Goal: Task Accomplishment & Management: Use online tool/utility

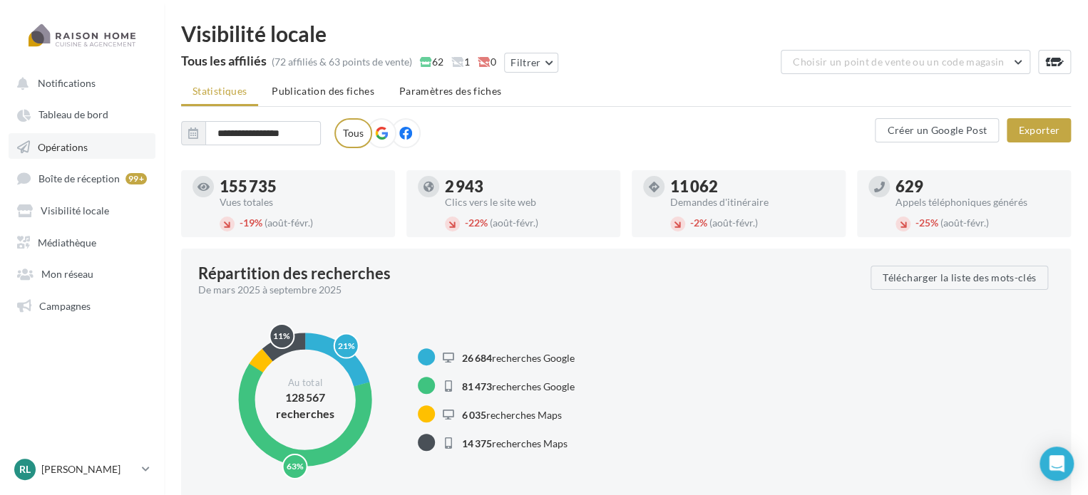
click at [76, 148] on span "Opérations" at bounding box center [63, 146] width 50 height 12
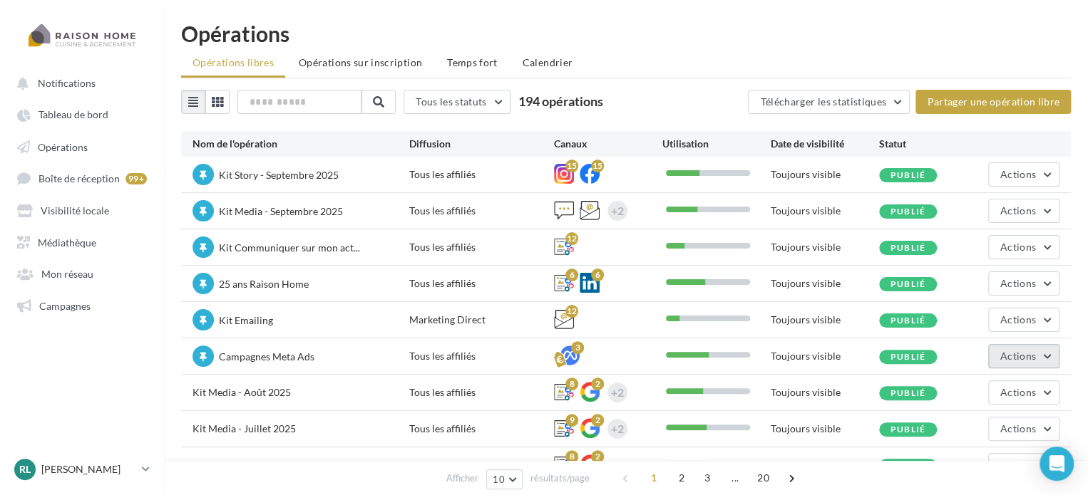
click at [1013, 354] on span "Actions" at bounding box center [1018, 356] width 36 height 12
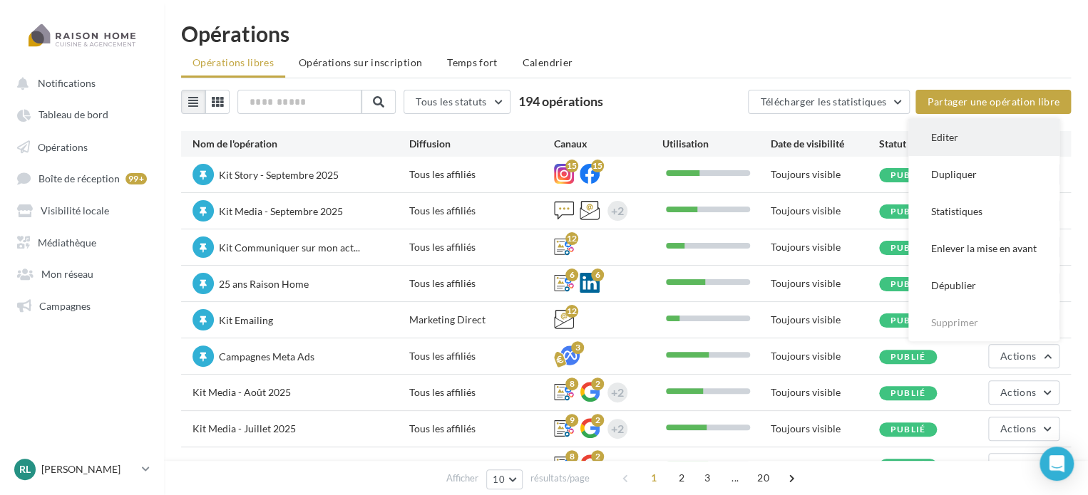
click at [951, 148] on button "Editer" at bounding box center [983, 137] width 151 height 37
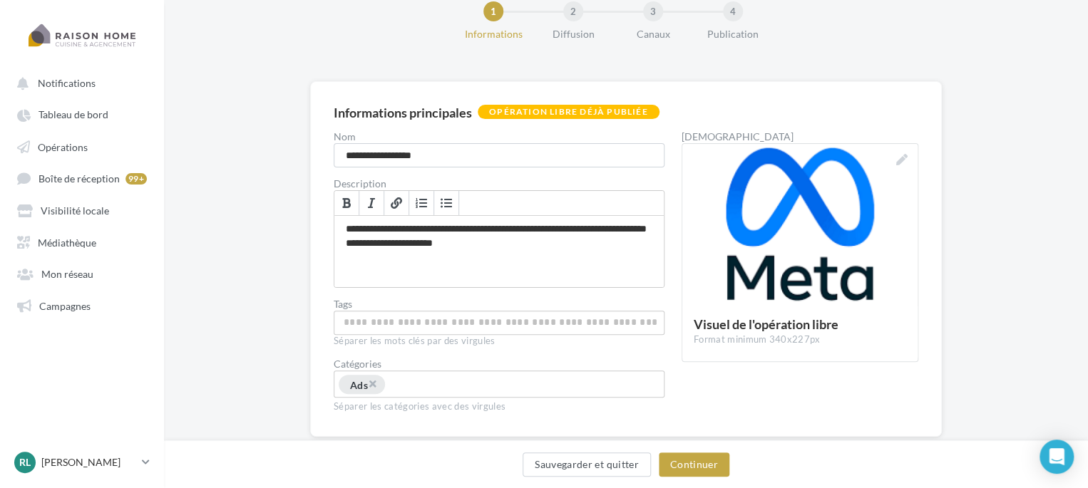
scroll to position [42, 0]
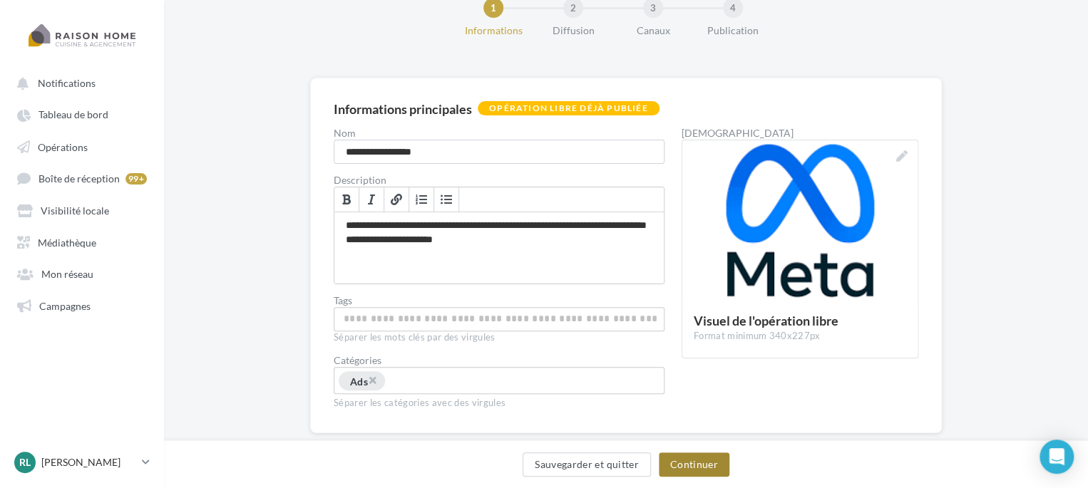
click at [682, 468] on button "Continuer" at bounding box center [694, 465] width 71 height 24
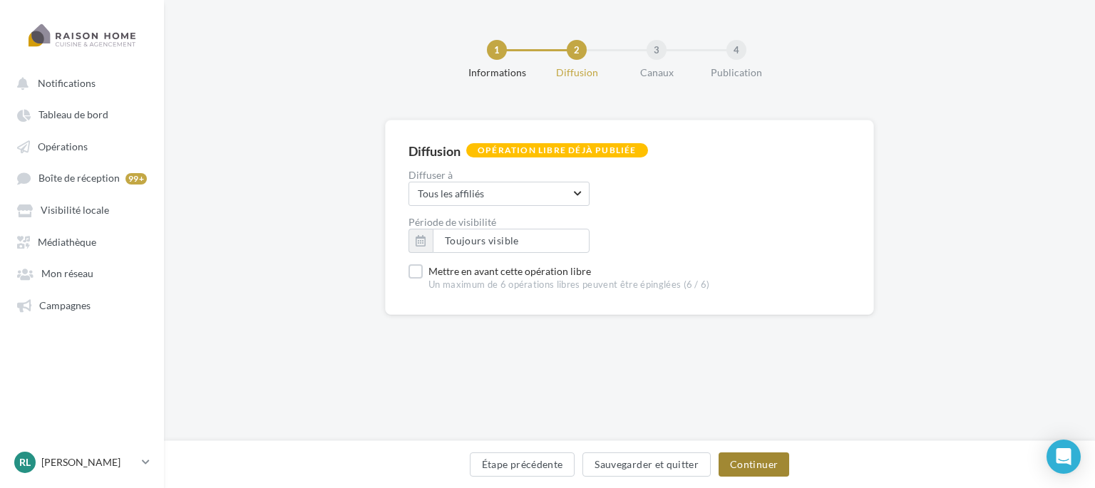
click at [761, 467] on button "Continuer" at bounding box center [753, 465] width 71 height 24
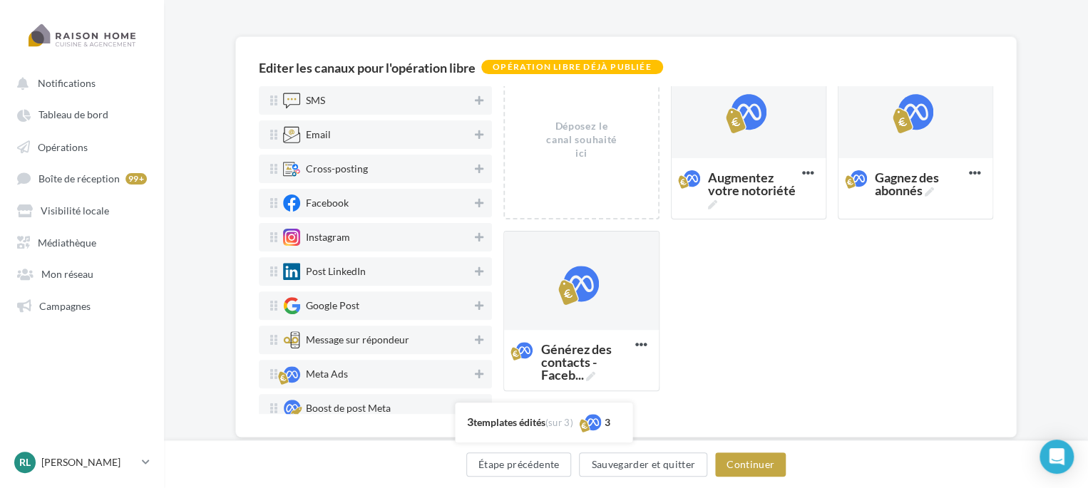
scroll to position [83, 0]
click at [565, 314] on div at bounding box center [581, 282] width 154 height 100
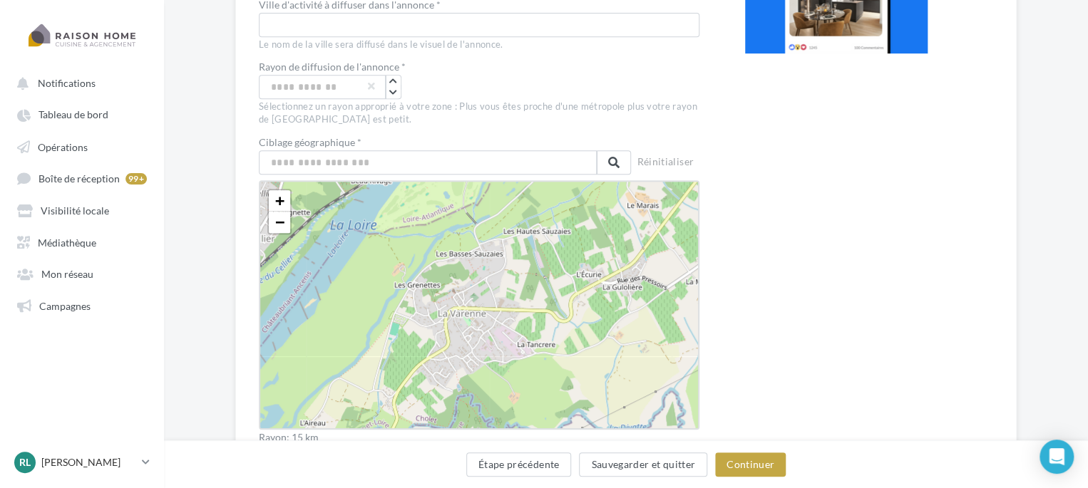
scroll to position [309, 0]
click at [357, 163] on input "text" at bounding box center [428, 161] width 338 height 24
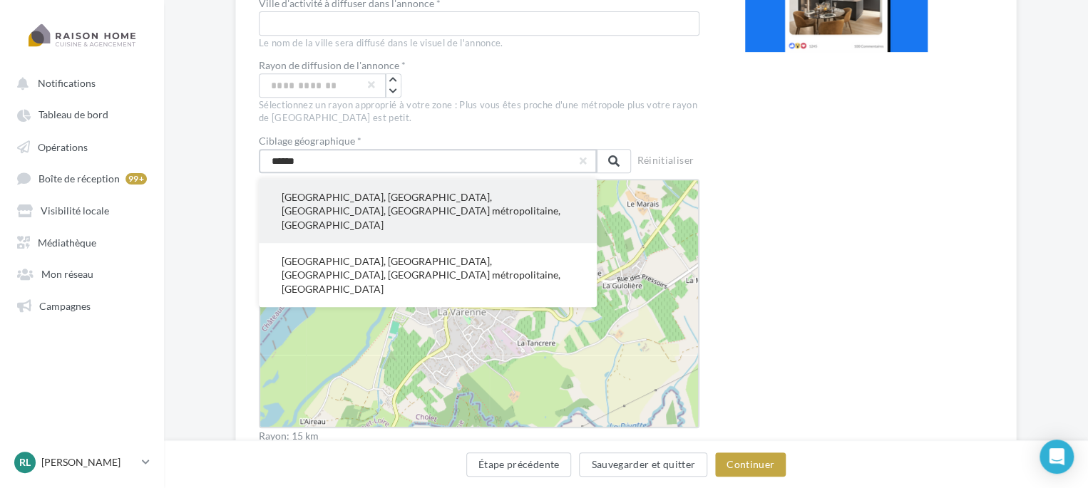
type input "******"
click at [341, 193] on button "Rennes, Ille-et-Vilaine, Bretagne, France métropolitaine, France" at bounding box center [428, 211] width 338 height 64
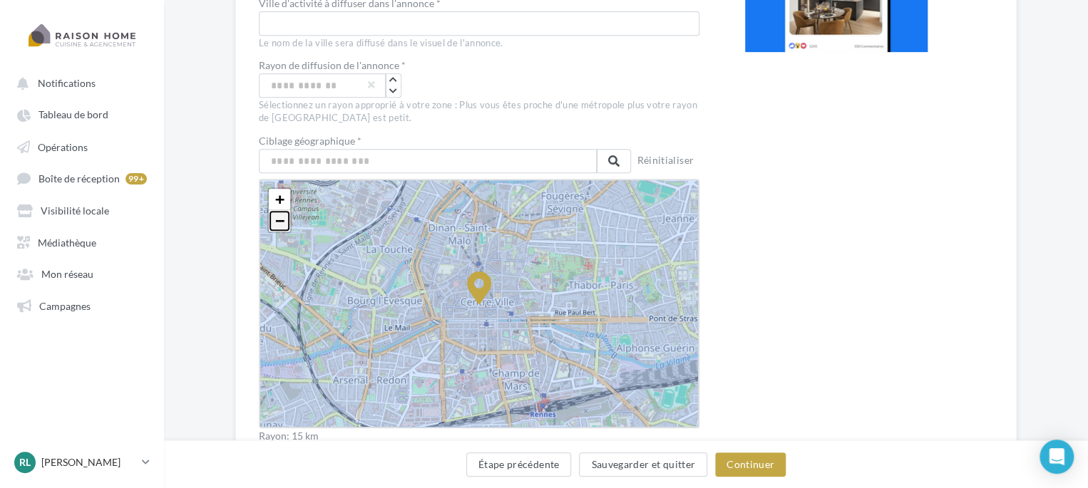
click at [271, 224] on link "−" at bounding box center [279, 220] width 21 height 21
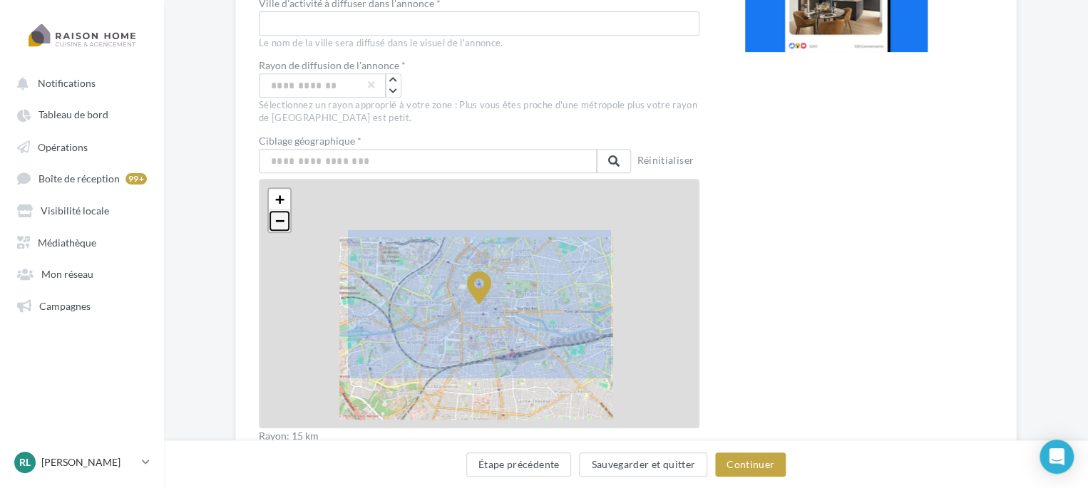
click at [271, 224] on link "−" at bounding box center [279, 220] width 21 height 21
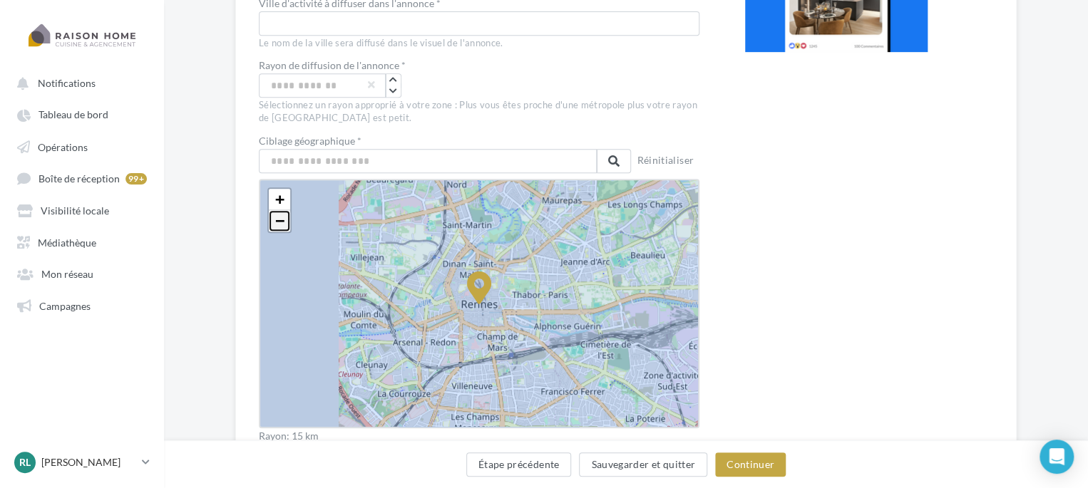
click at [271, 224] on link "−" at bounding box center [279, 220] width 21 height 21
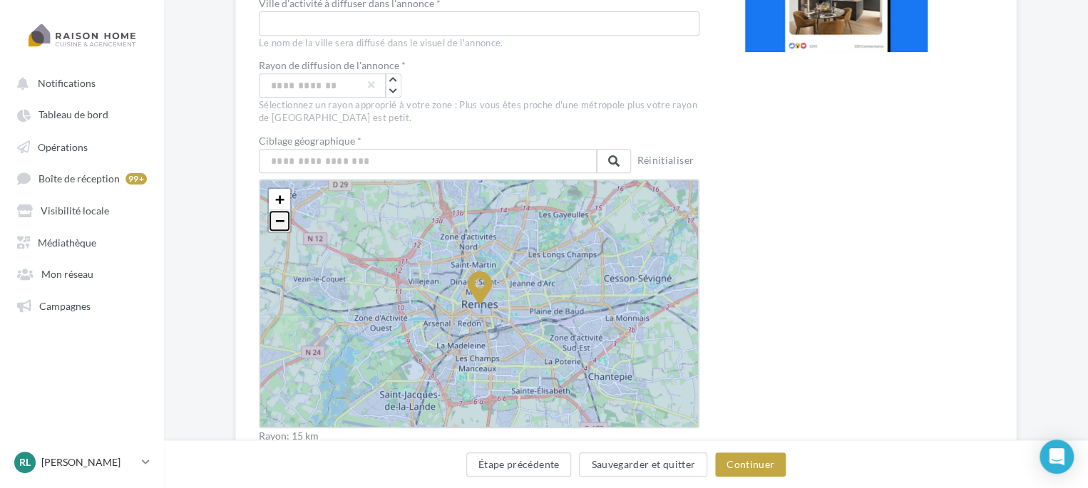
click at [271, 224] on link "−" at bounding box center [279, 220] width 21 height 21
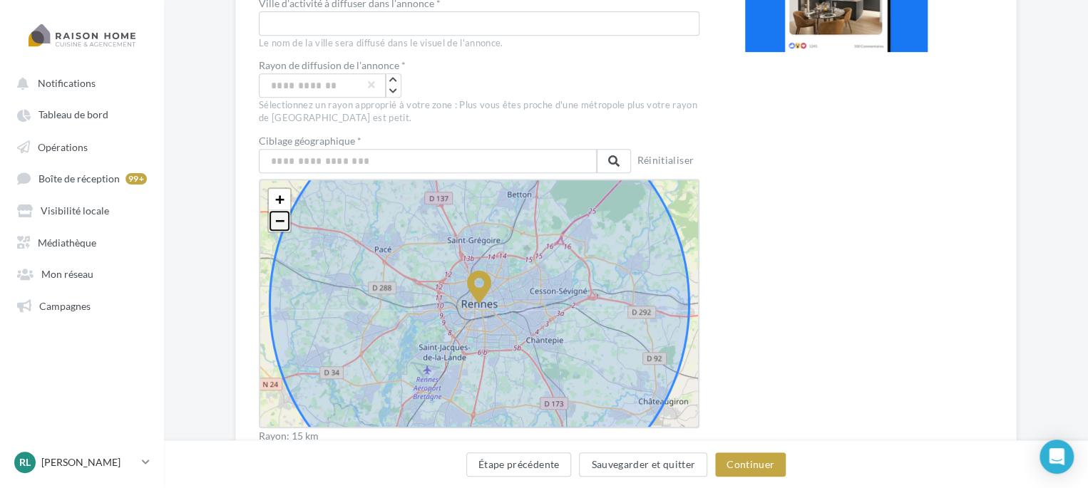
click at [271, 224] on link "−" at bounding box center [279, 220] width 21 height 21
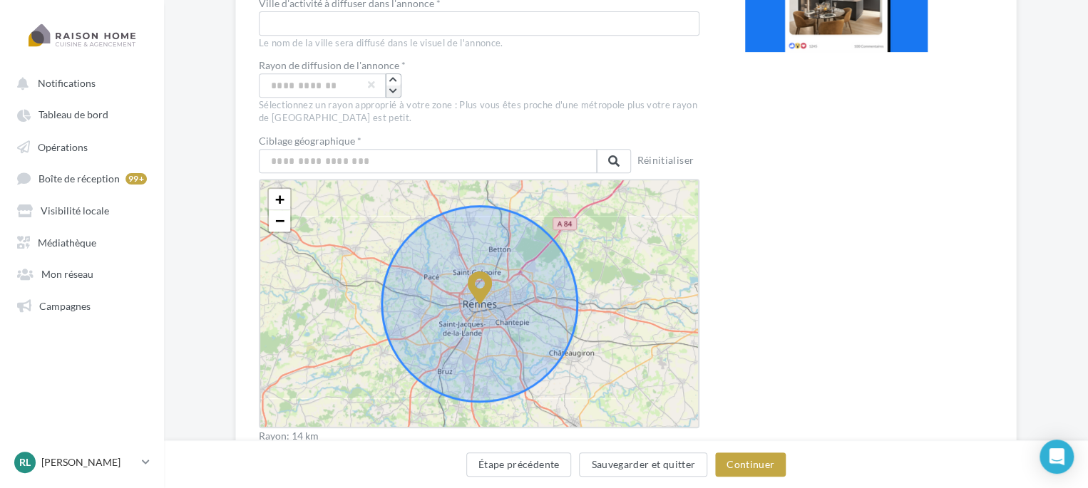
click at [393, 90] on icon "button" at bounding box center [393, 91] width 8 height 9
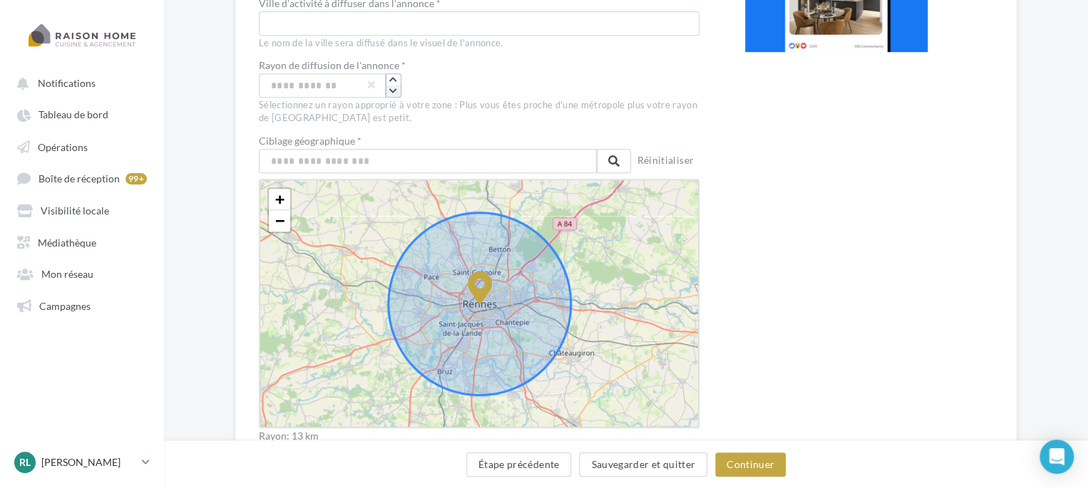
click at [393, 90] on icon "button" at bounding box center [393, 91] width 8 height 9
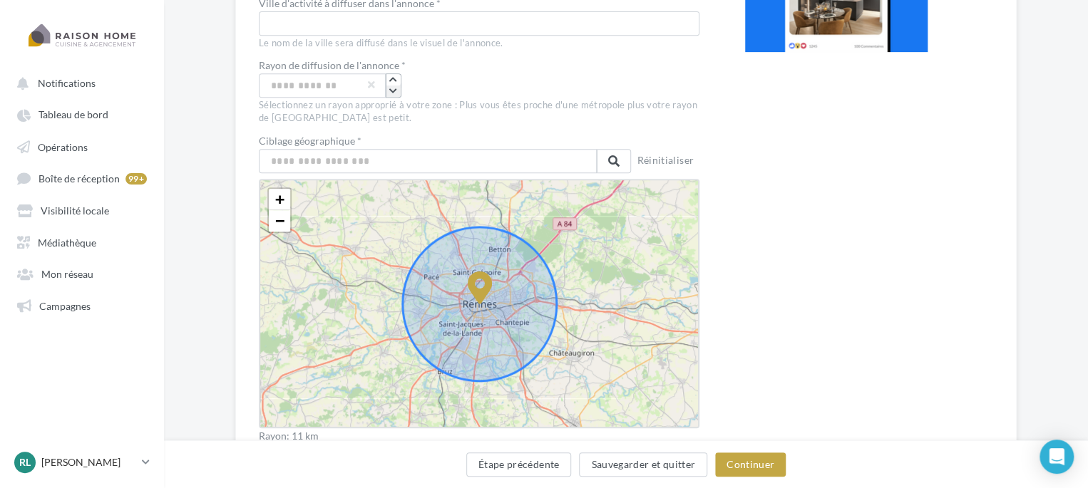
click at [393, 90] on icon "button" at bounding box center [393, 91] width 8 height 9
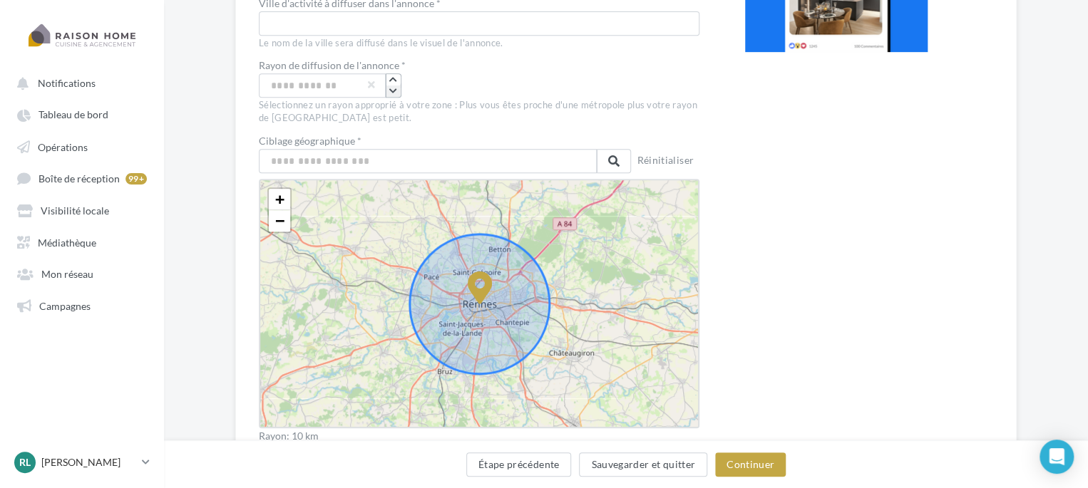
click at [393, 90] on icon "button" at bounding box center [393, 91] width 8 height 9
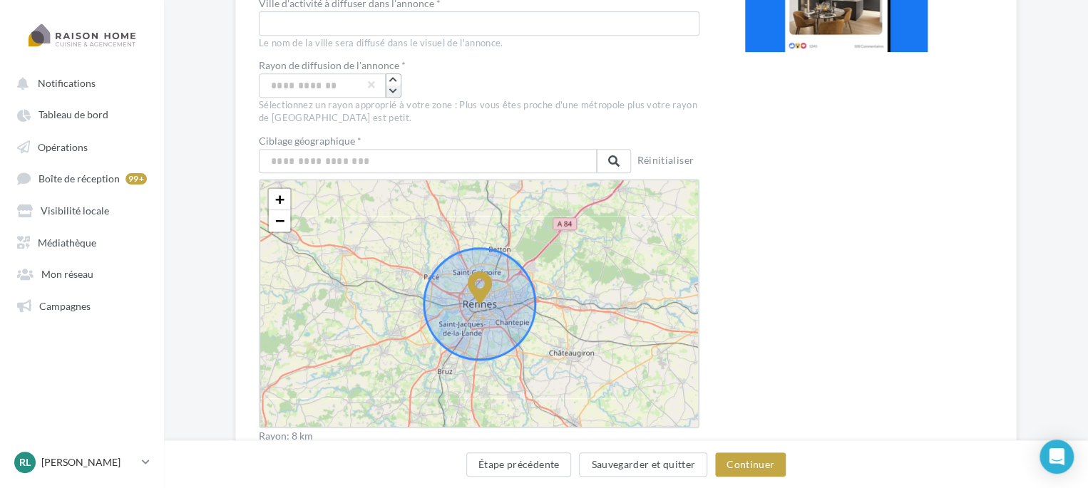
click at [393, 90] on icon "button" at bounding box center [393, 91] width 8 height 9
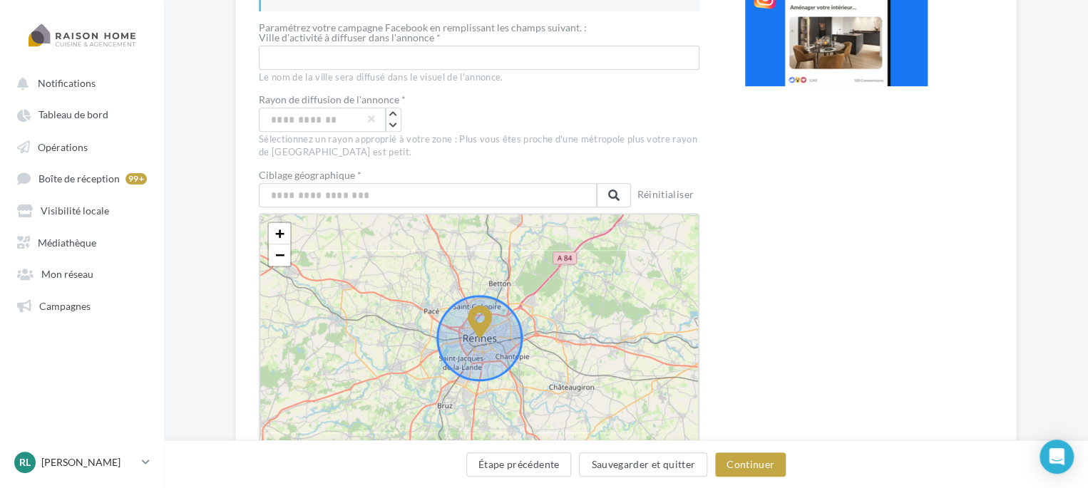
scroll to position [273, 0]
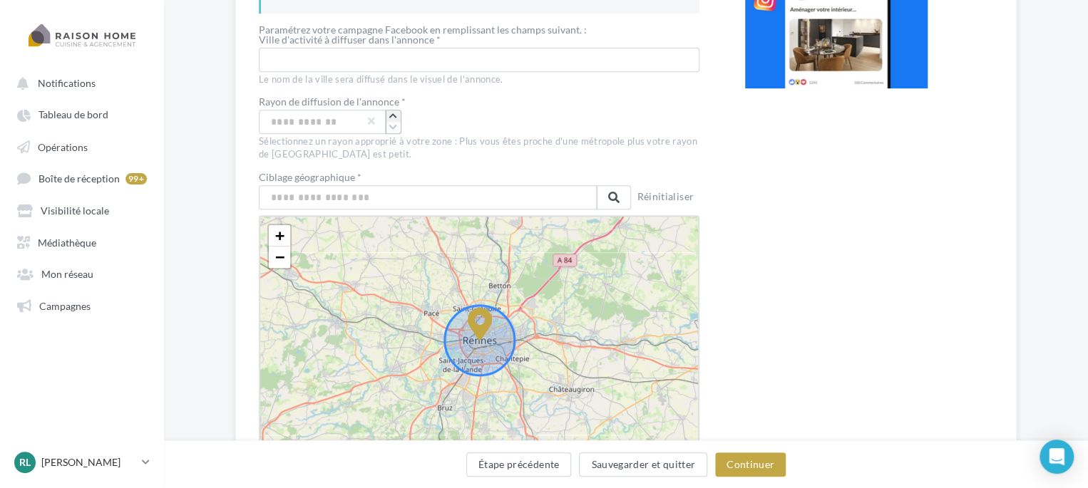
click at [388, 119] on button "button" at bounding box center [393, 115] width 14 height 11
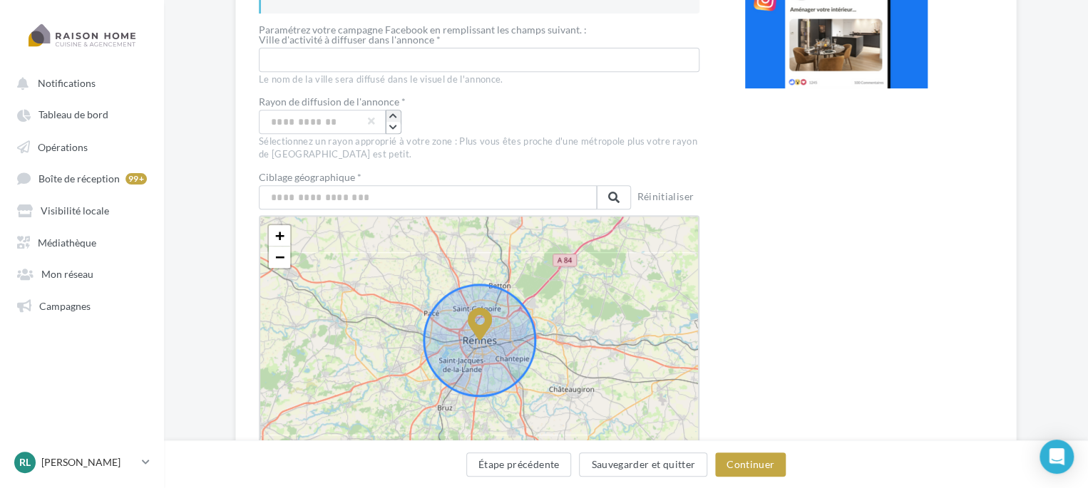
click at [388, 119] on button "button" at bounding box center [393, 115] width 14 height 11
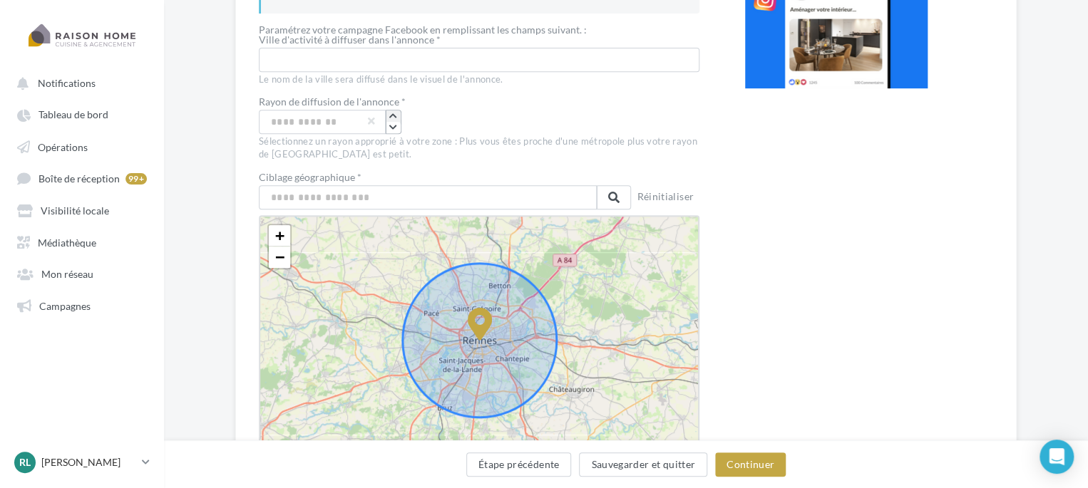
click at [388, 119] on button "button" at bounding box center [393, 115] width 14 height 11
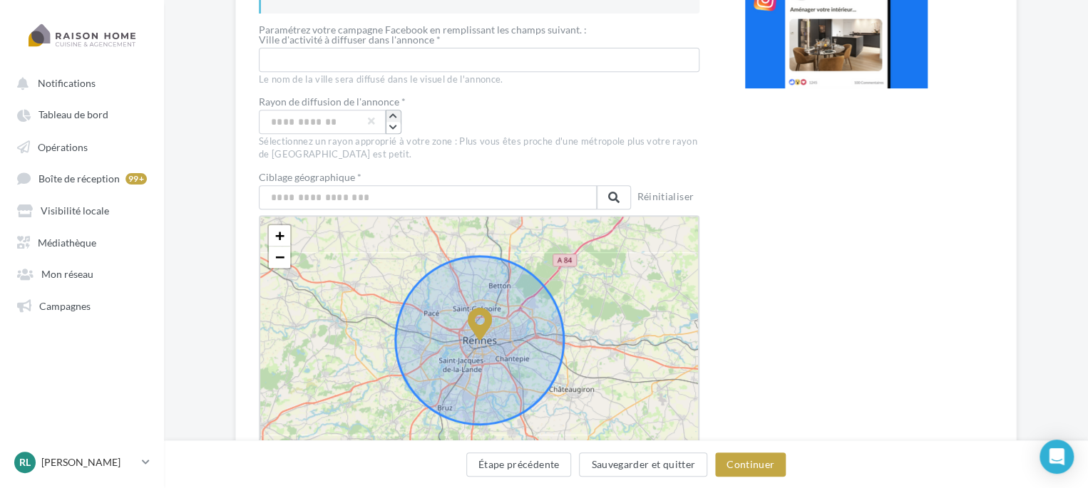
click at [388, 119] on button "button" at bounding box center [393, 115] width 14 height 11
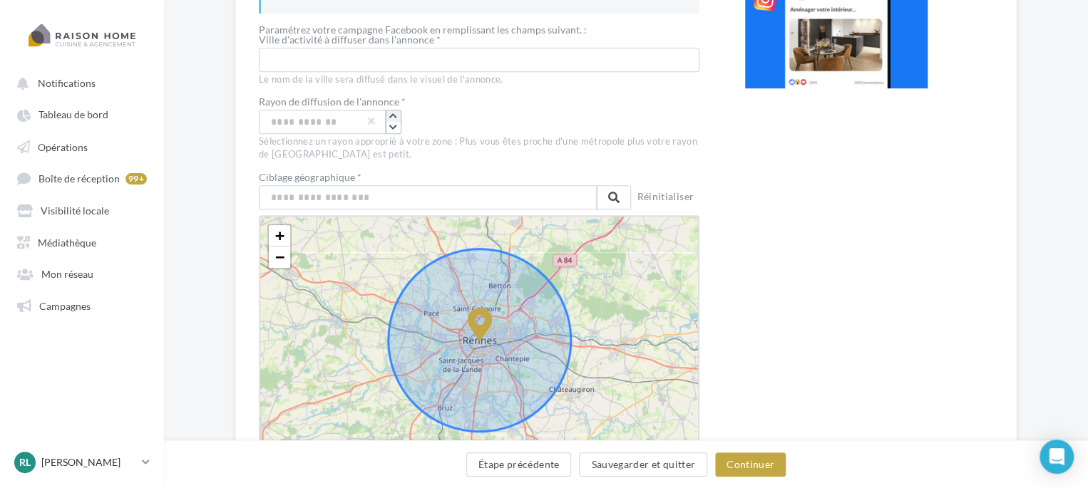
click at [388, 119] on button "button" at bounding box center [393, 115] width 14 height 11
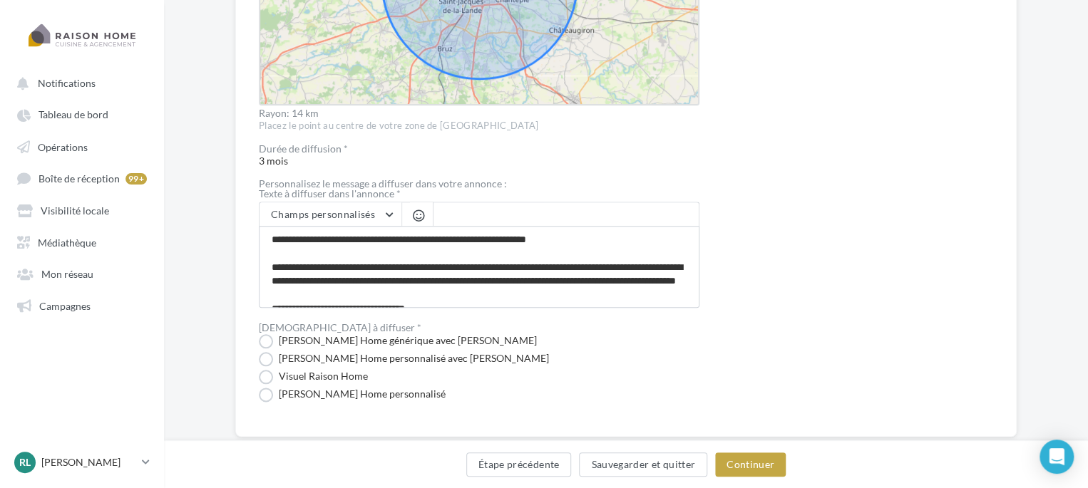
scroll to position [664, 0]
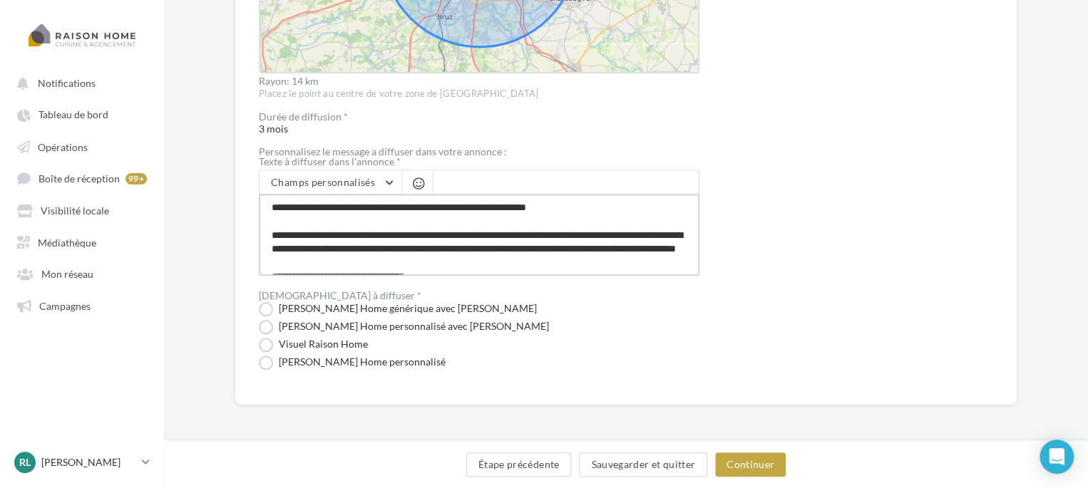
drag, startPoint x: 273, startPoint y: 207, endPoint x: 510, endPoint y: 277, distance: 247.2
click at [547, 251] on textarea "**********" at bounding box center [479, 235] width 440 height 82
click at [309, 311] on label "Visuel Raison Home générique avec Nom" at bounding box center [398, 309] width 278 height 14
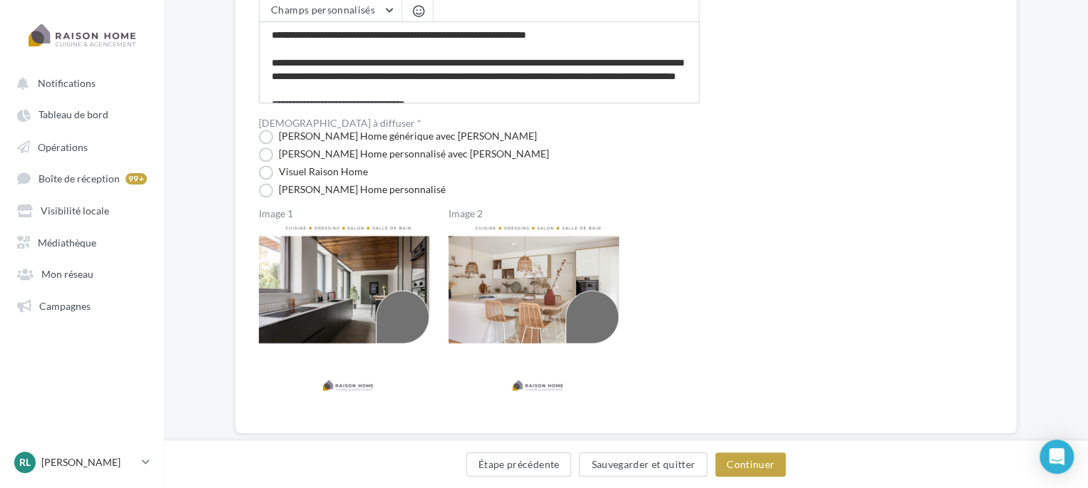
scroll to position [856, 0]
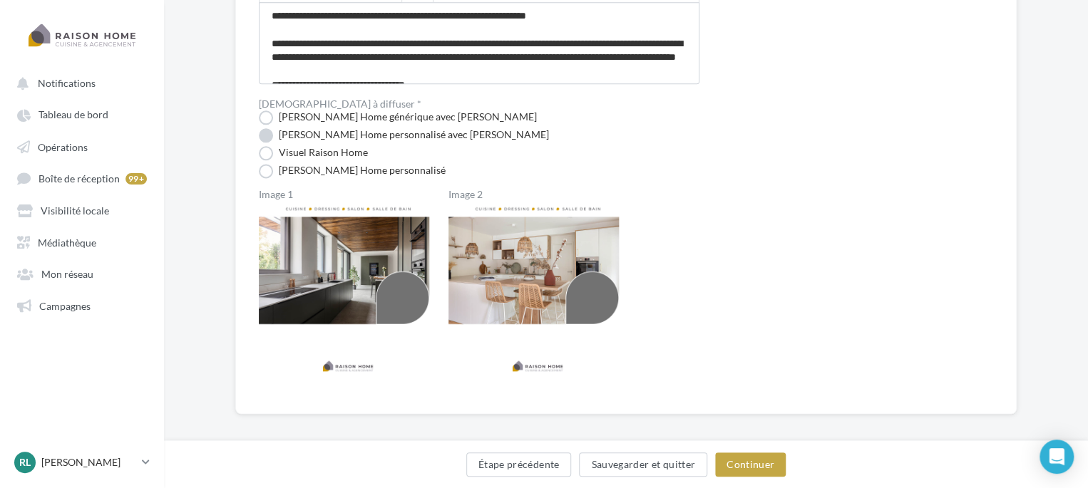
click at [411, 135] on label "Visuel Raison Home personnalisé avec Nom" at bounding box center [404, 135] width 290 height 14
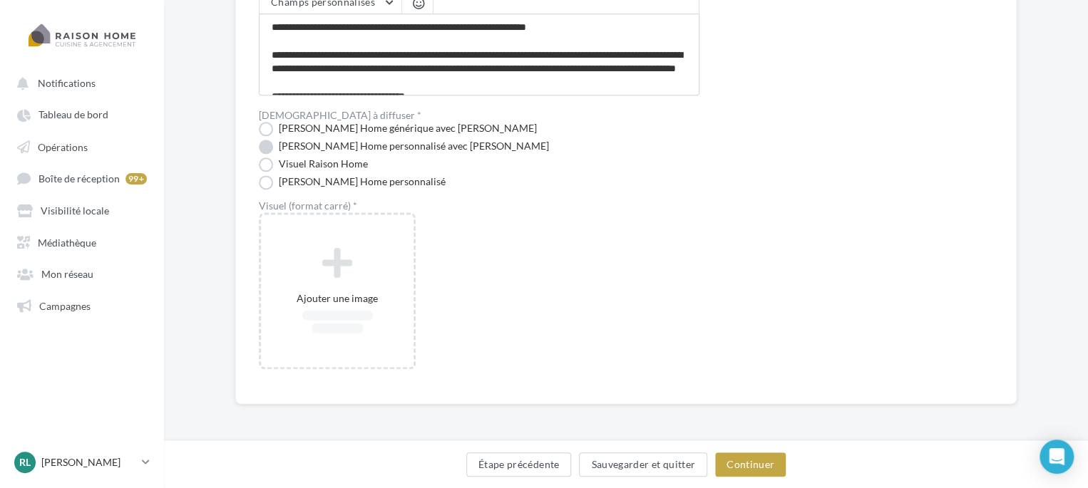
scroll to position [844, 0]
click at [345, 163] on label "Visuel Raison Home" at bounding box center [313, 165] width 109 height 14
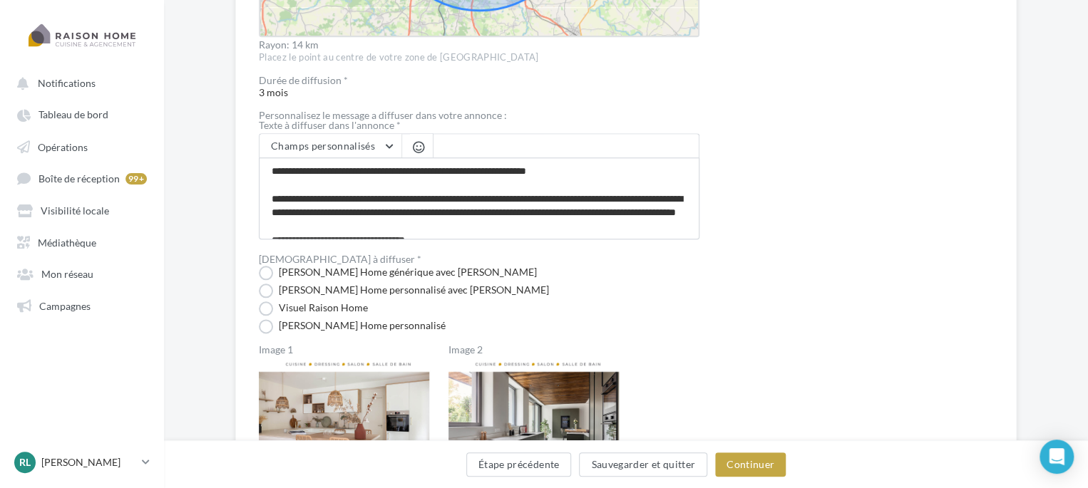
scroll to position [856, 0]
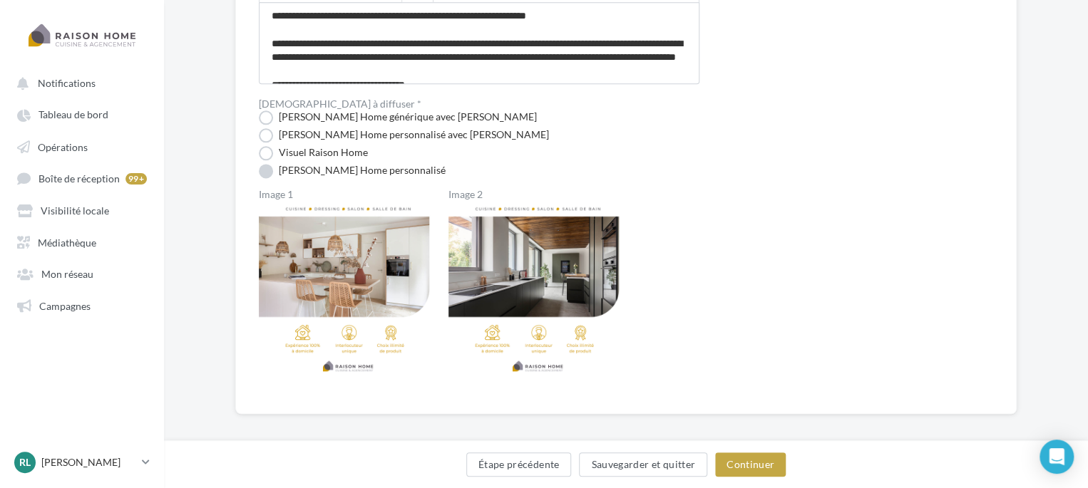
click at [313, 164] on label "Visuel Raison Home personnalisé" at bounding box center [352, 171] width 187 height 14
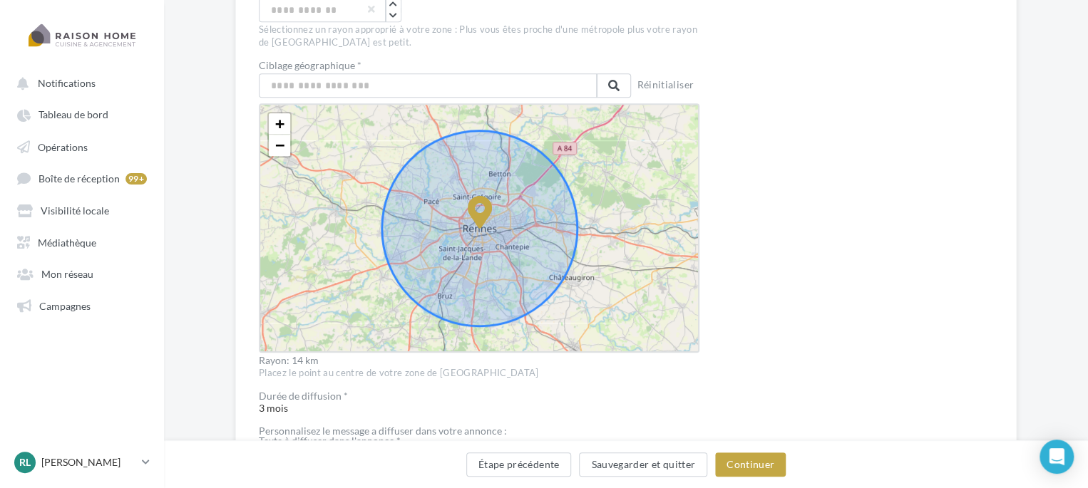
scroll to position [381, 0]
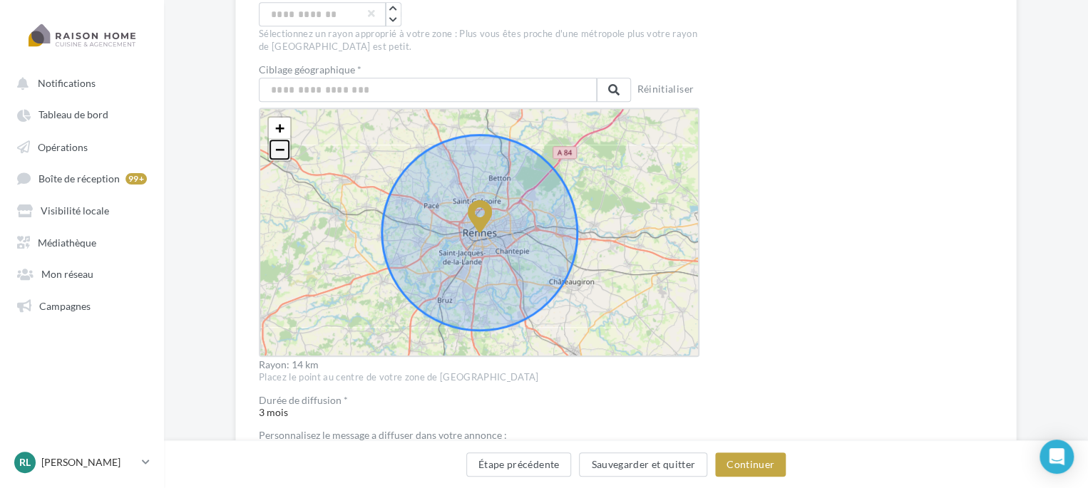
click at [277, 153] on span "−" at bounding box center [279, 149] width 9 height 18
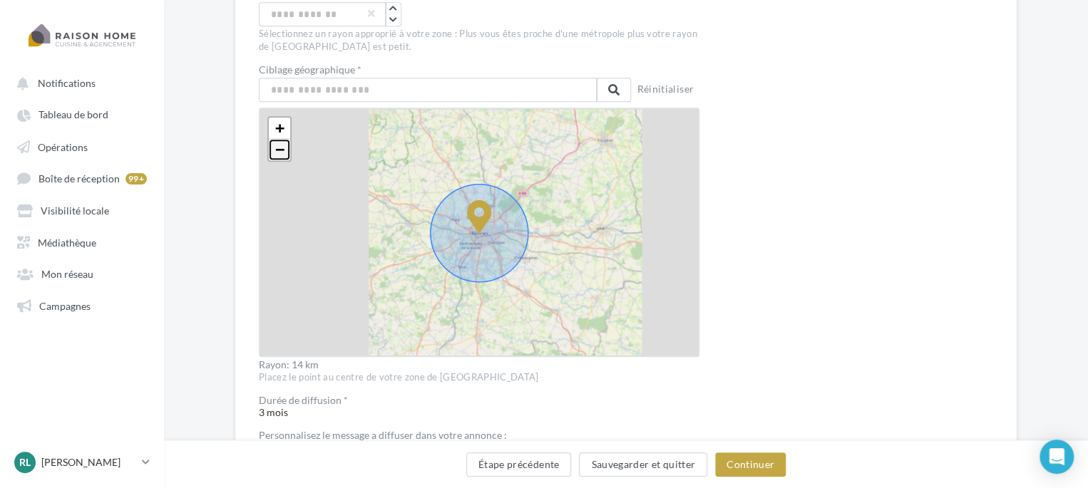
click at [277, 153] on span "−" at bounding box center [279, 149] width 9 height 18
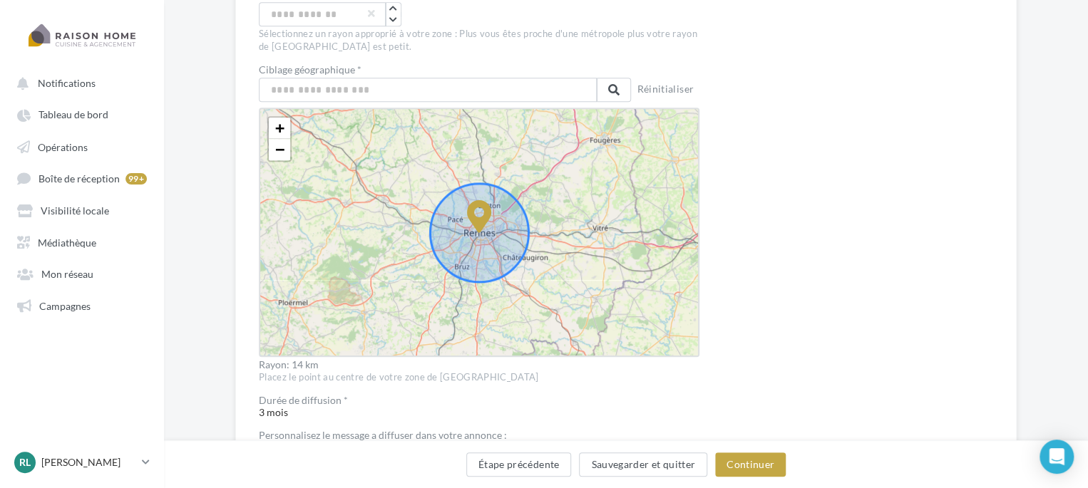
click at [864, 138] on div "Prévisualisation" at bounding box center [836, 320] width 182 height 1025
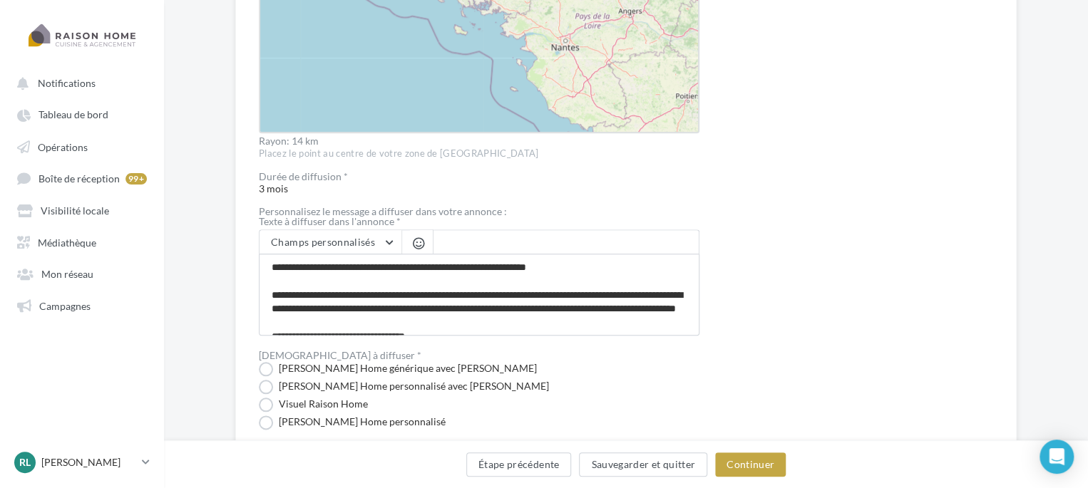
scroll to position [606, 0]
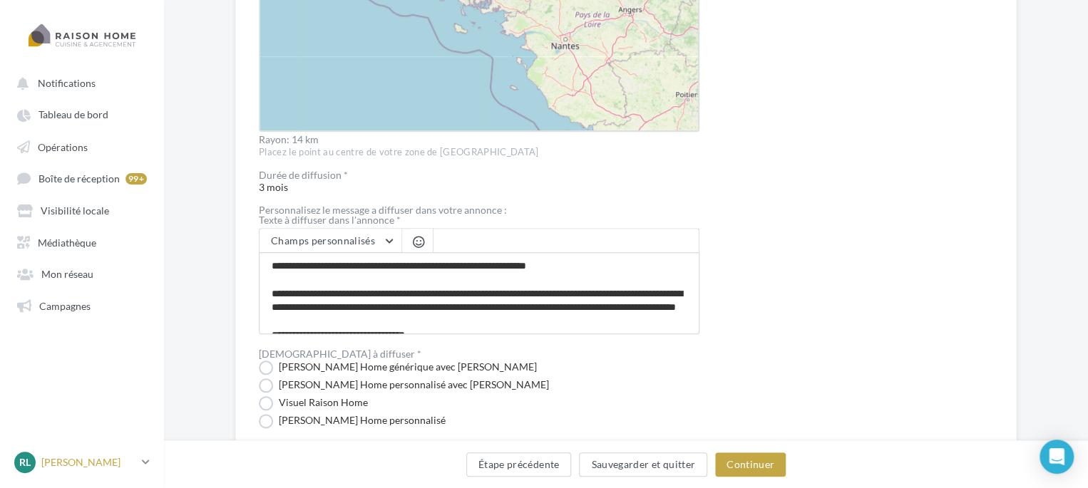
click at [77, 470] on p "[PERSON_NAME]" at bounding box center [88, 462] width 95 height 14
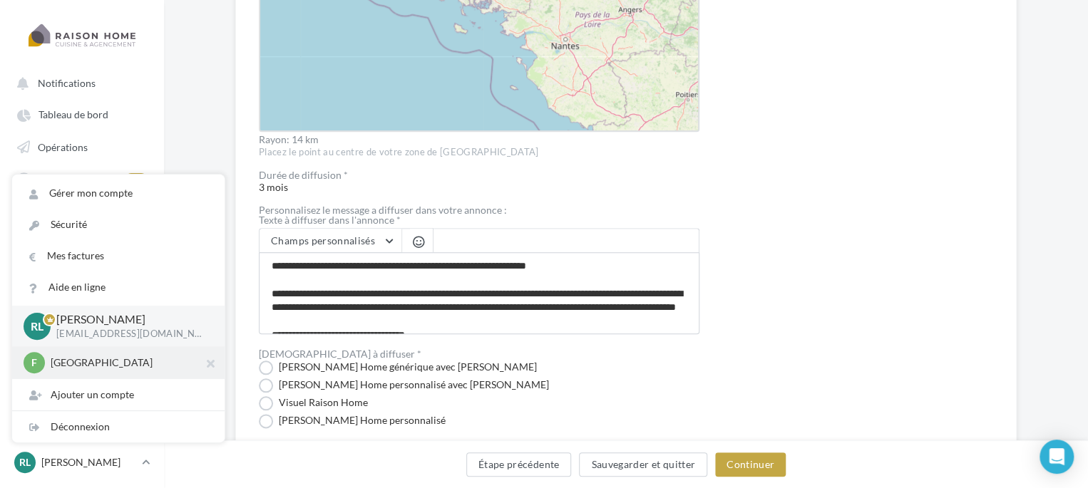
click at [83, 373] on div "F France robin_userfrance" at bounding box center [119, 362] width 190 height 21
